Goal: Navigation & Orientation: Find specific page/section

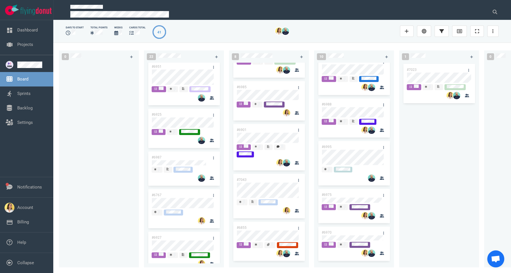
scroll to position [356, 0]
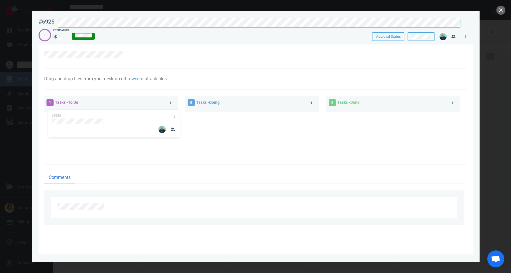
click at [182, 26] on div "#6925 Approval Status 1 Estimation Approval Status" at bounding box center [256, 27] width 434 height 25
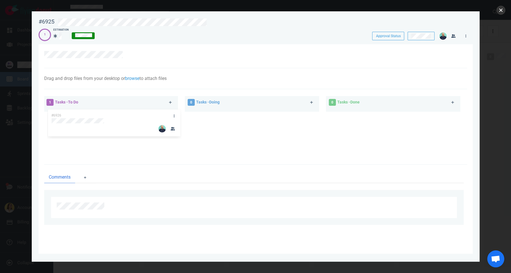
click at [504, 9] on button "close" at bounding box center [500, 10] width 9 height 9
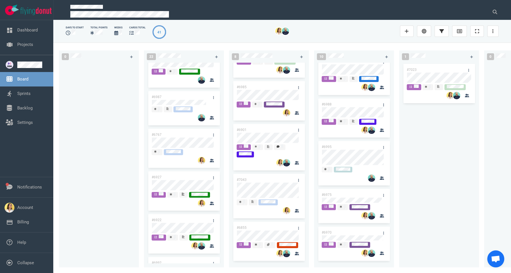
scroll to position [409, 0]
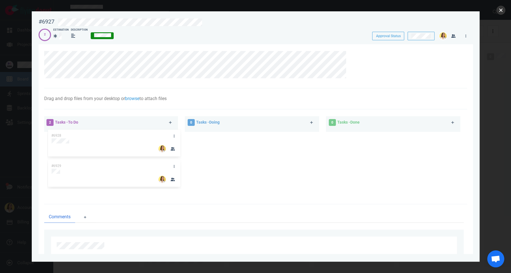
click at [502, 8] on button "close" at bounding box center [500, 10] width 9 height 9
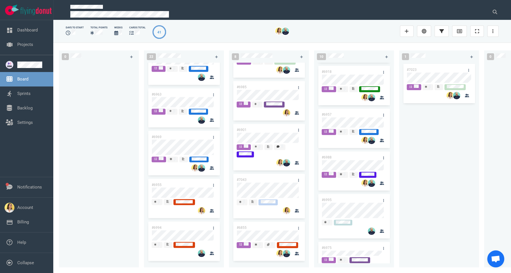
scroll to position [172, 0]
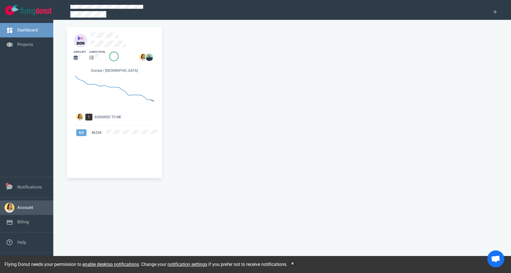
click at [30, 205] on link "Account" at bounding box center [25, 207] width 16 height 5
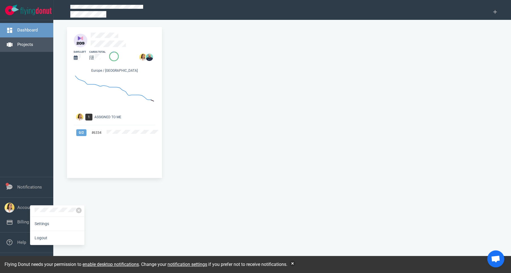
click at [33, 47] on link "Projects" at bounding box center [25, 44] width 16 height 5
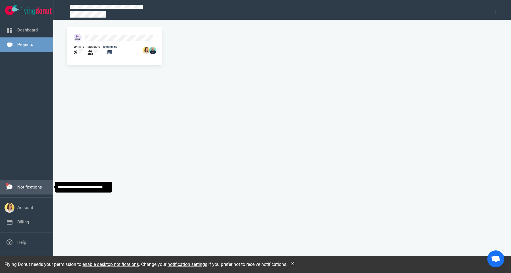
click at [35, 187] on link "Notifications" at bounding box center [29, 186] width 25 height 5
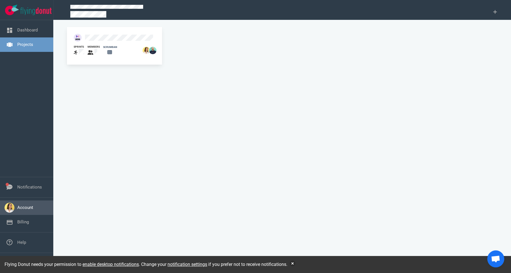
click at [20, 206] on link "Account" at bounding box center [25, 207] width 16 height 5
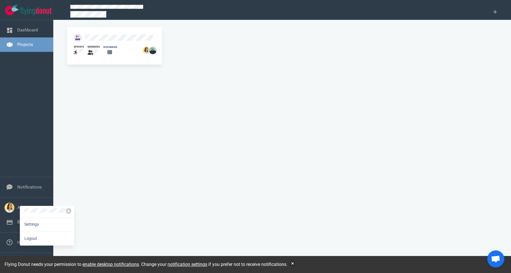
click at [93, 34] on div at bounding box center [103, 37] width 66 height 15
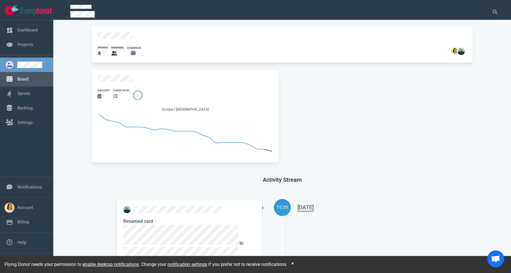
click at [28, 81] on link "Board" at bounding box center [22, 79] width 11 height 5
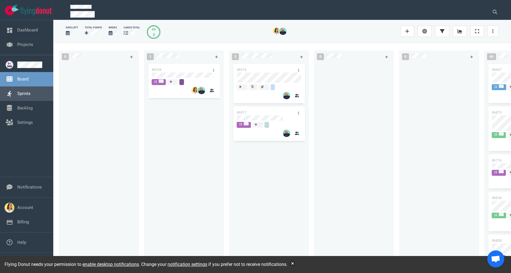
click at [29, 93] on link "Sprints" at bounding box center [23, 93] width 13 height 5
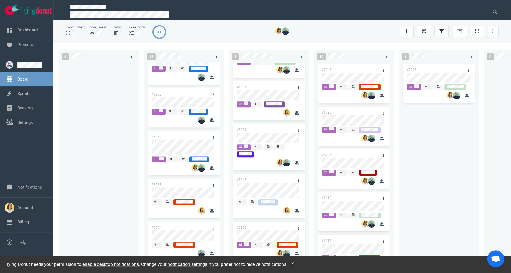
scroll to position [173, 0]
click at [295, 262] on button "button" at bounding box center [293, 263] width 6 height 6
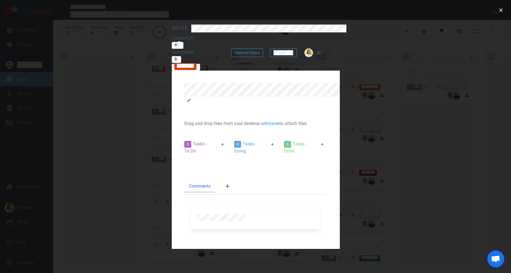
click at [188, 21] on div at bounding box center [391, 28] width 406 height 14
click at [501, 9] on button "close" at bounding box center [500, 10] width 9 height 9
click at [188, 23] on div at bounding box center [391, 28] width 406 height 14
click at [504, 9] on button "close" at bounding box center [500, 10] width 9 height 9
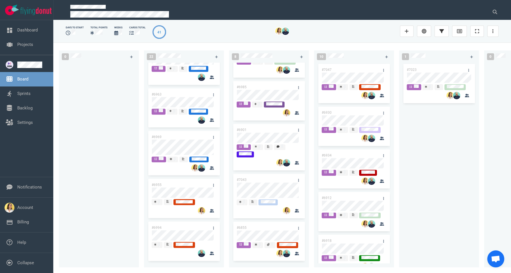
scroll to position [173, 0]
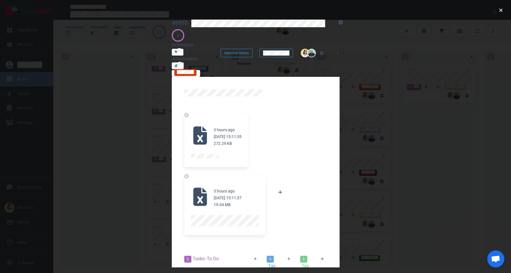
click at [499, 12] on button "close" at bounding box center [500, 10] width 9 height 9
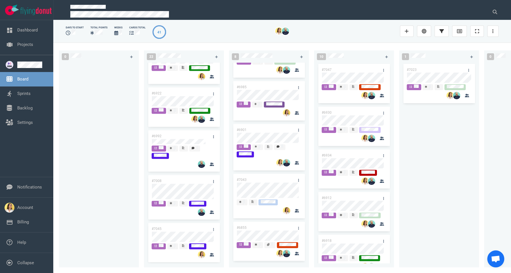
scroll to position [532, 0]
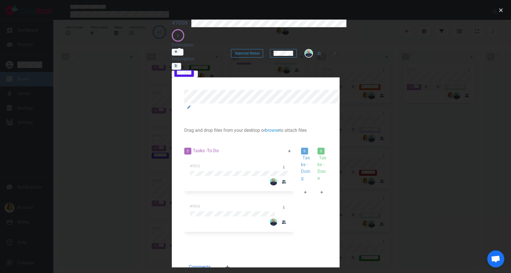
drag, startPoint x: 263, startPoint y: 25, endPoint x: 56, endPoint y: 23, distance: 207.4
click at [172, 23] on div "#7008 Approval Status 2 Estimation Description Approval Status" at bounding box center [256, 48] width 168 height 65
click at [183, 37] on div "2 Estimation Description" at bounding box center [191, 53] width 39 height 48
click at [501, 12] on button "close" at bounding box center [500, 10] width 9 height 9
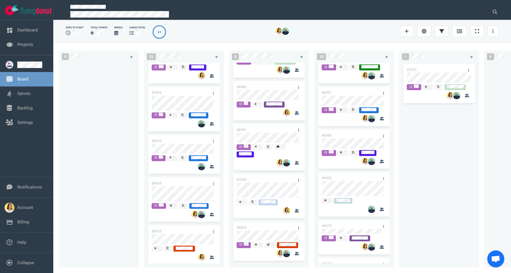
scroll to position [712, 0]
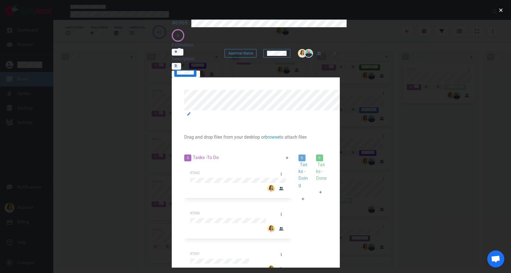
click at [500, 10] on button "close" at bounding box center [500, 10] width 9 height 9
